Goal: Complete application form

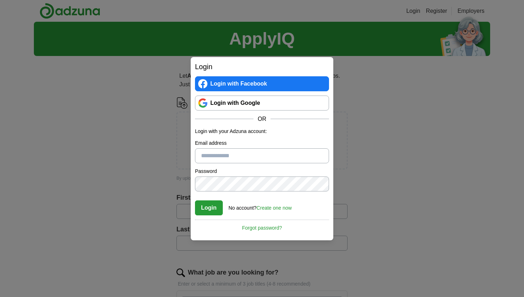
click at [266, 104] on link "Login with Google" at bounding box center [262, 103] width 134 height 15
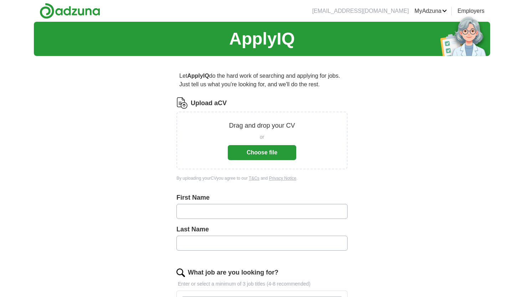
click at [288, 158] on button "Choose file" at bounding box center [262, 152] width 68 height 15
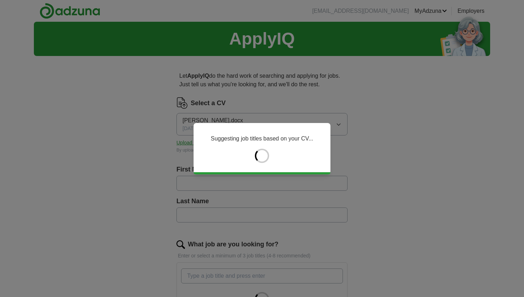
type input "*****"
type input "*********"
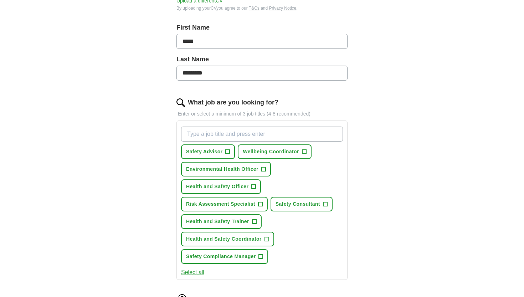
scroll to position [142, 0]
click at [254, 188] on span "+" at bounding box center [254, 187] width 4 height 6
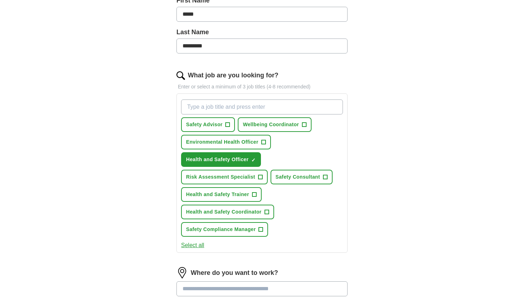
scroll to position [170, 0]
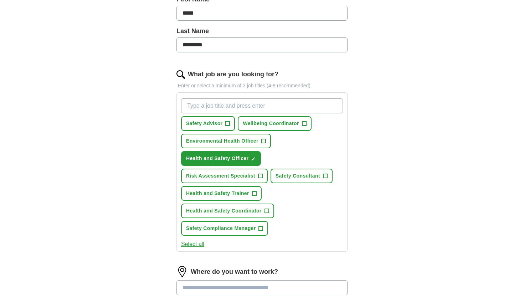
click at [267, 211] on span "+" at bounding box center [267, 211] width 4 height 6
click at [258, 174] on span "+" at bounding box center [260, 176] width 4 height 6
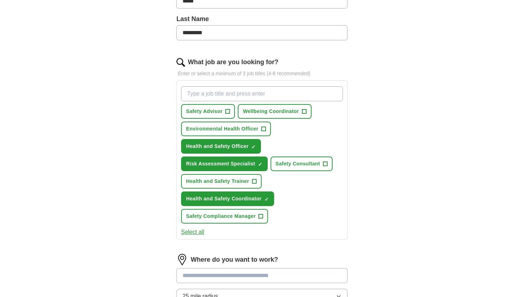
scroll to position [184, 0]
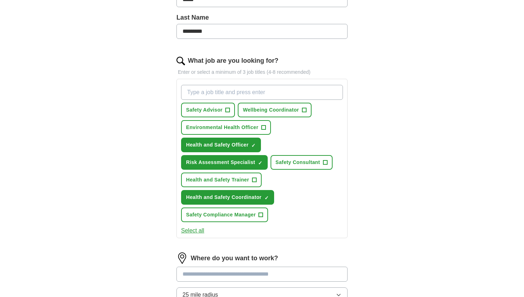
click at [305, 111] on span "+" at bounding box center [304, 110] width 4 height 6
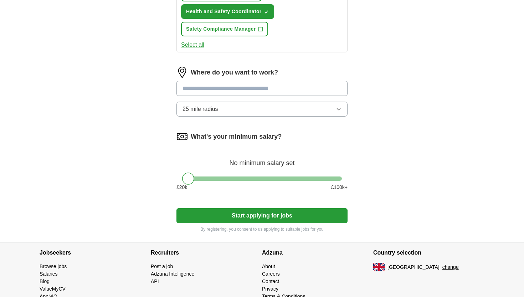
scroll to position [370, 0]
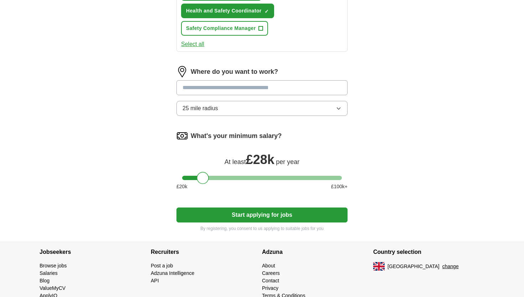
drag, startPoint x: 190, startPoint y: 178, endPoint x: 204, endPoint y: 179, distance: 13.9
click at [204, 179] on div at bounding box center [203, 178] width 12 height 12
click at [325, 109] on button "25 mile radius" at bounding box center [261, 108] width 171 height 15
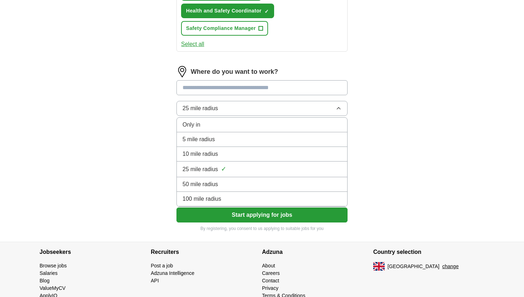
click at [325, 109] on button "25 mile radius" at bounding box center [261, 108] width 171 height 15
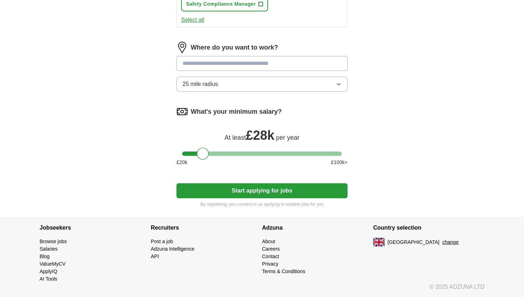
scroll to position [394, 0]
click at [339, 186] on button "Start applying for jobs" at bounding box center [261, 190] width 171 height 15
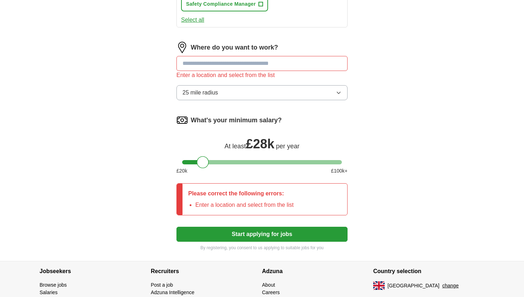
click at [341, 63] on input at bounding box center [261, 63] width 171 height 15
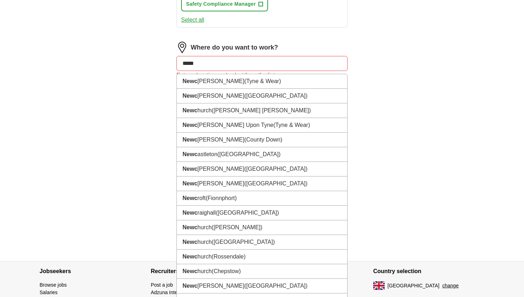
type input "******"
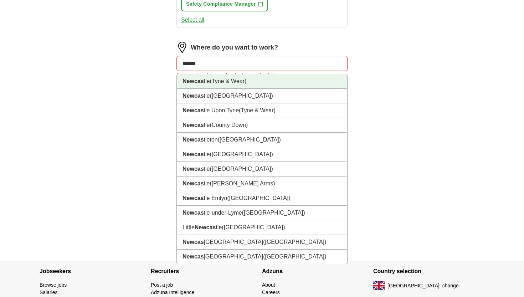
click at [326, 81] on li "Newcas tle ([GEOGRAPHIC_DATA])" at bounding box center [262, 81] width 170 height 15
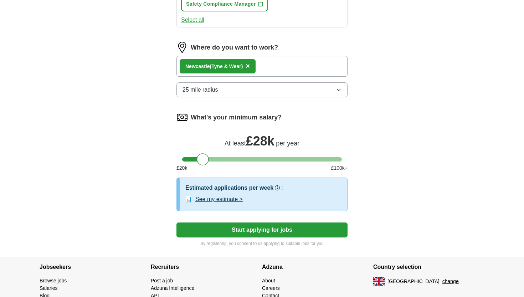
click at [318, 230] on button "Start applying for jobs" at bounding box center [261, 229] width 171 height 15
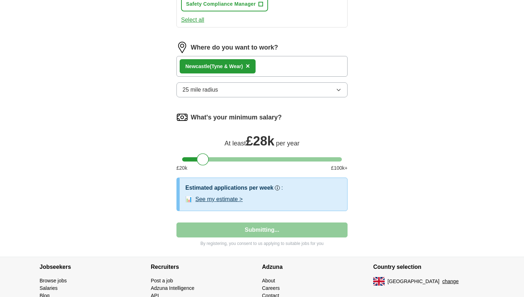
scroll to position [84, 0]
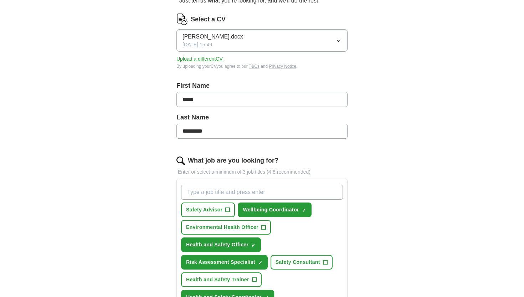
select select "**"
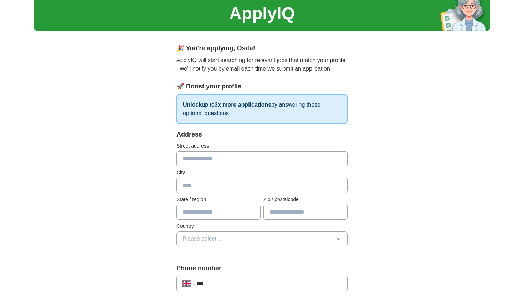
scroll to position [26, 0]
click at [339, 211] on input "text" at bounding box center [305, 211] width 84 height 15
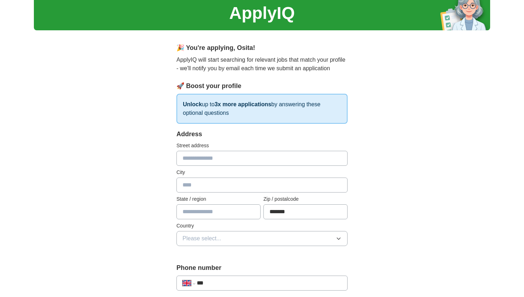
type input "*******"
click at [339, 235] on button "Please select..." at bounding box center [261, 238] width 171 height 15
click at [321, 253] on div "[GEOGRAPHIC_DATA]" at bounding box center [262, 255] width 159 height 9
click at [338, 184] on input "text" at bounding box center [261, 185] width 171 height 15
type input "**********"
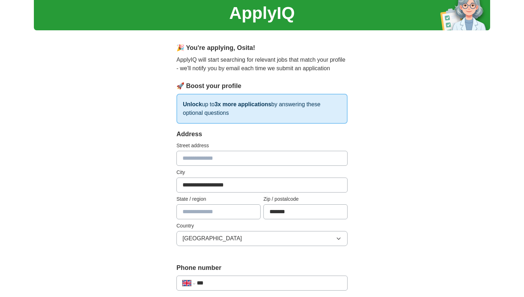
click at [338, 160] on input "text" at bounding box center [261, 158] width 171 height 15
type input "**********"
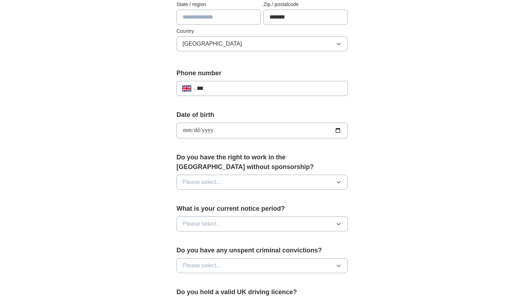
scroll to position [221, 0]
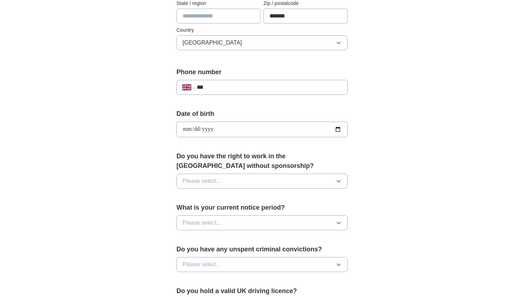
click at [337, 181] on icon "button" at bounding box center [338, 181] width 3 height 2
click at [334, 193] on li "Yes" at bounding box center [262, 197] width 170 height 15
click at [342, 223] on button "Please select..." at bounding box center [261, 222] width 171 height 15
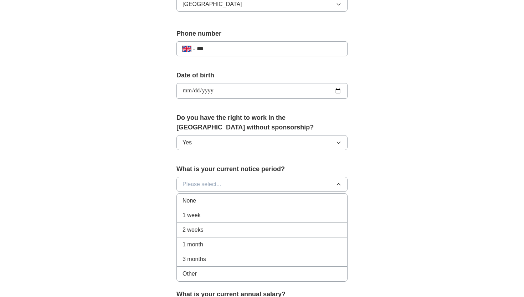
scroll to position [261, 0]
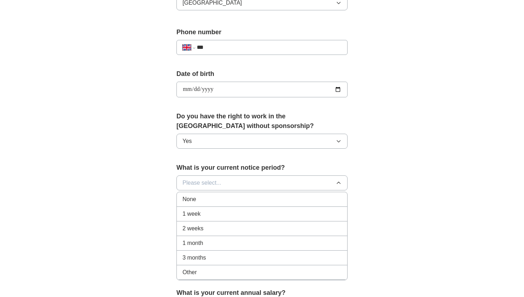
click at [308, 249] on li "1 month" at bounding box center [262, 243] width 170 height 15
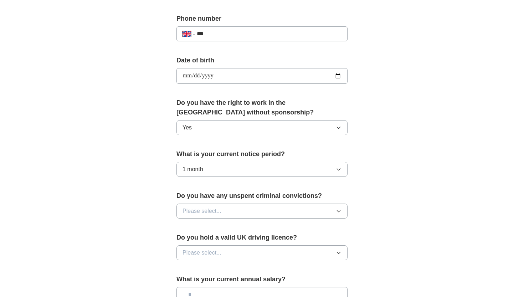
scroll to position [277, 0]
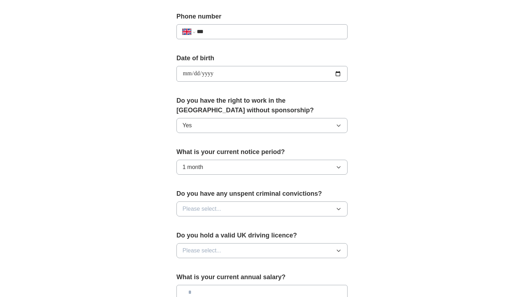
click at [338, 208] on icon "button" at bounding box center [339, 209] width 6 height 6
click at [315, 241] on div "No" at bounding box center [262, 240] width 159 height 9
click at [340, 251] on icon "button" at bounding box center [338, 251] width 3 height 2
click at [307, 268] on div "Yes" at bounding box center [262, 267] width 159 height 9
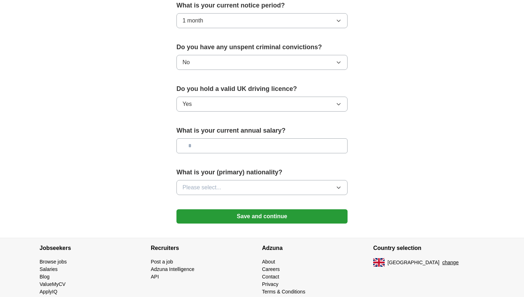
scroll to position [424, 0]
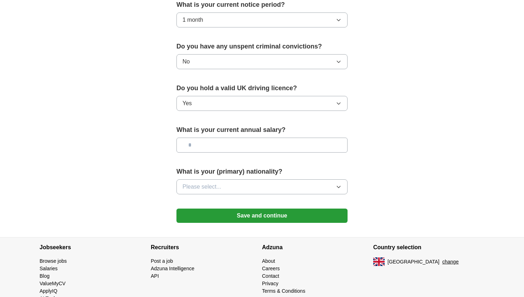
click at [328, 145] on input "text" at bounding box center [261, 145] width 171 height 15
type input "*******"
click at [340, 186] on icon "button" at bounding box center [339, 187] width 6 height 6
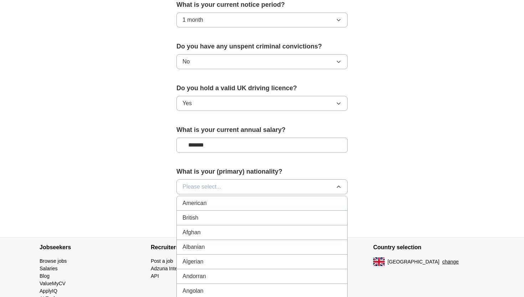
click at [321, 185] on button "Please select..." at bounding box center [261, 186] width 171 height 15
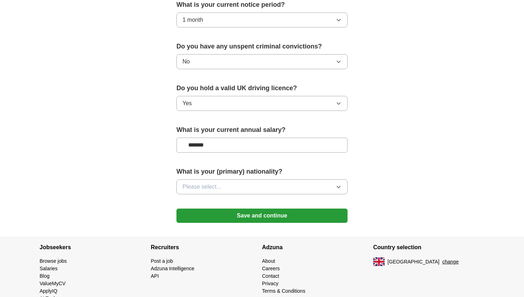
click at [324, 189] on button "Please select..." at bounding box center [261, 186] width 171 height 15
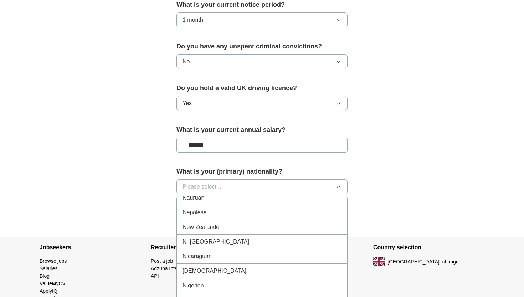
scroll to position [1822, 0]
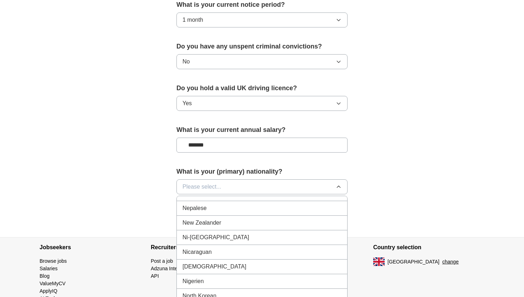
click at [267, 272] on li "[DEMOGRAPHIC_DATA]" at bounding box center [262, 267] width 170 height 15
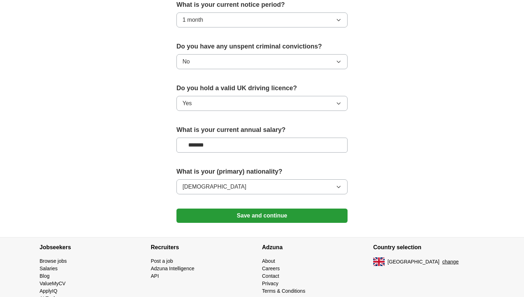
click at [272, 213] on button "Save and continue" at bounding box center [261, 216] width 171 height 14
